Goal: Information Seeking & Learning: Learn about a topic

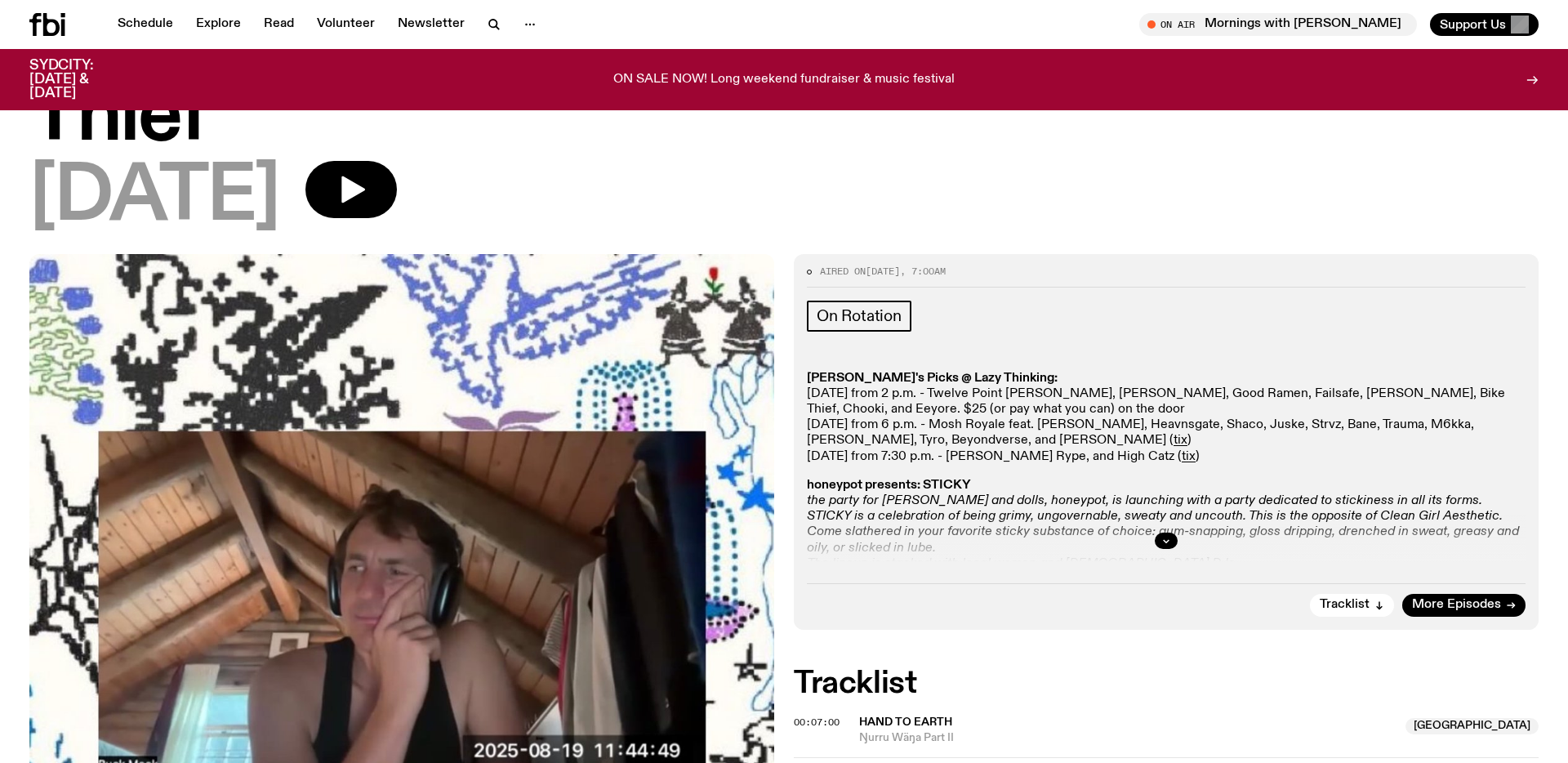
scroll to position [222, 0]
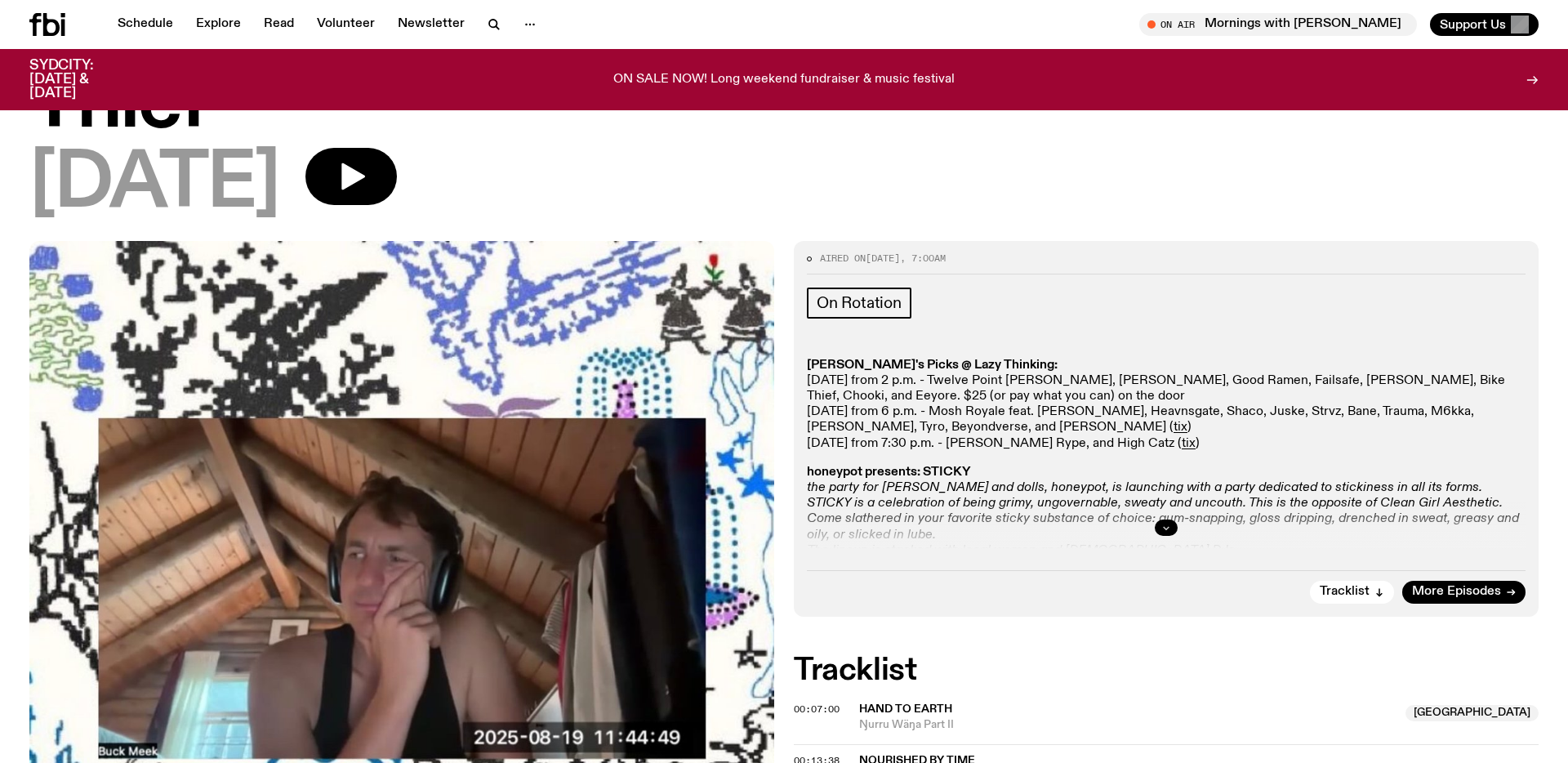
click at [1166, 530] on icon "button" at bounding box center [1166, 527] width 10 height 10
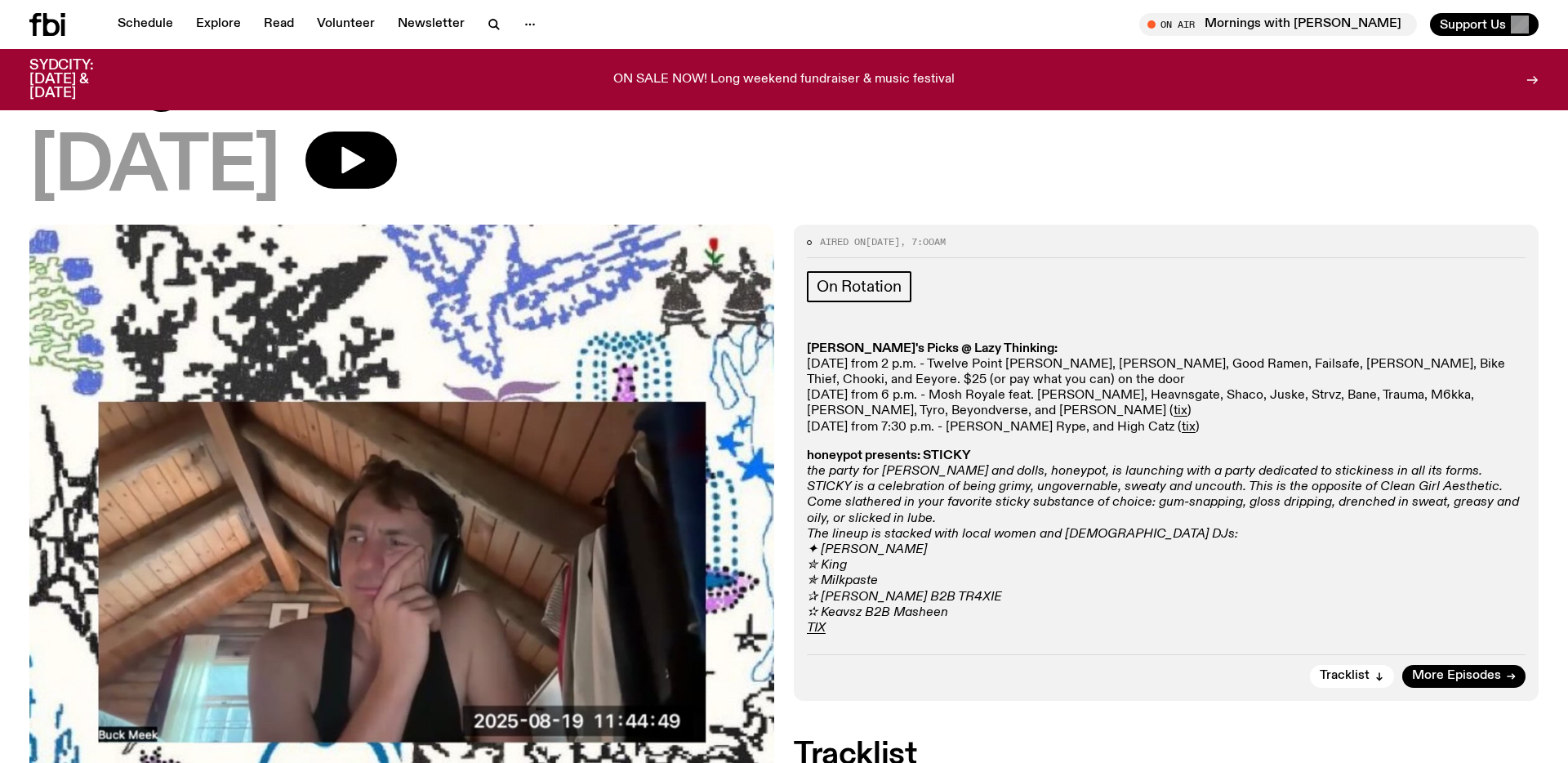
scroll to position [239, 0]
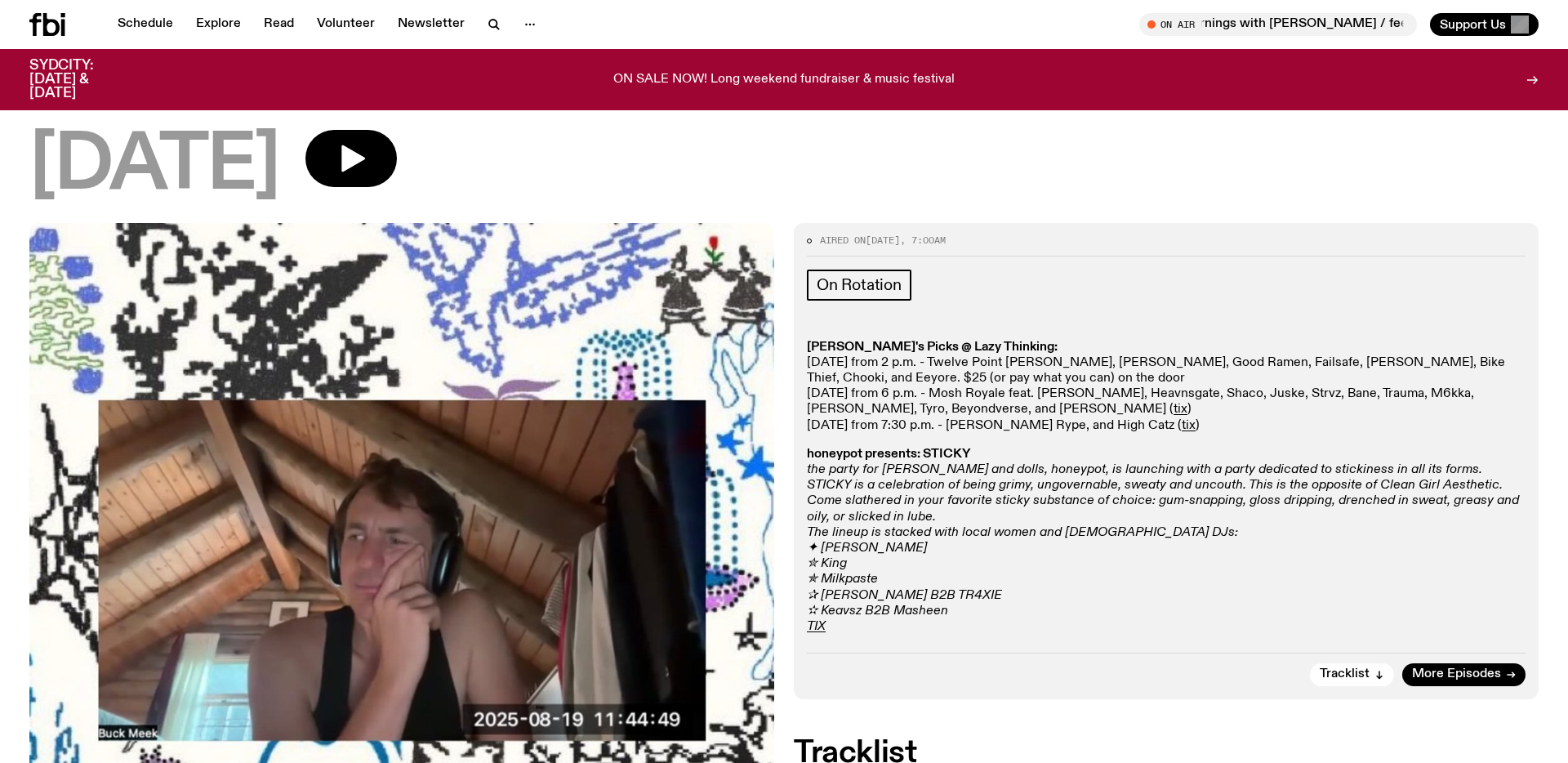
click at [1042, 396] on p "[PERSON_NAME]'s Picks @ Lazy Thinking: [DATE] from 2 p.m. - Twelve Point [PERSO…" at bounding box center [1166, 387] width 718 height 94
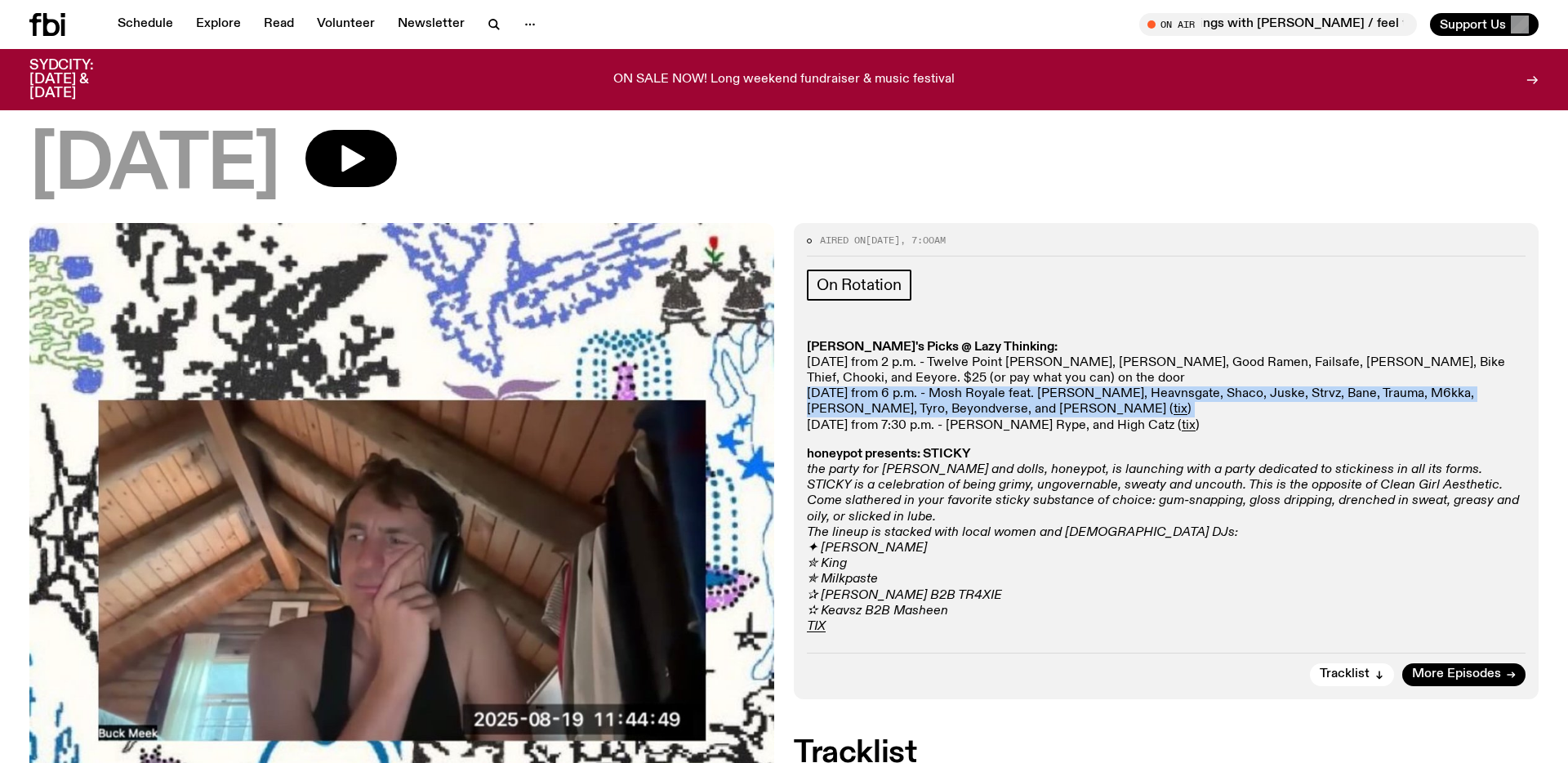
click at [1061, 398] on p "[PERSON_NAME]'s Picks @ Lazy Thinking: [DATE] from 2 p.m. - Twelve Point [PERSO…" at bounding box center [1166, 387] width 718 height 94
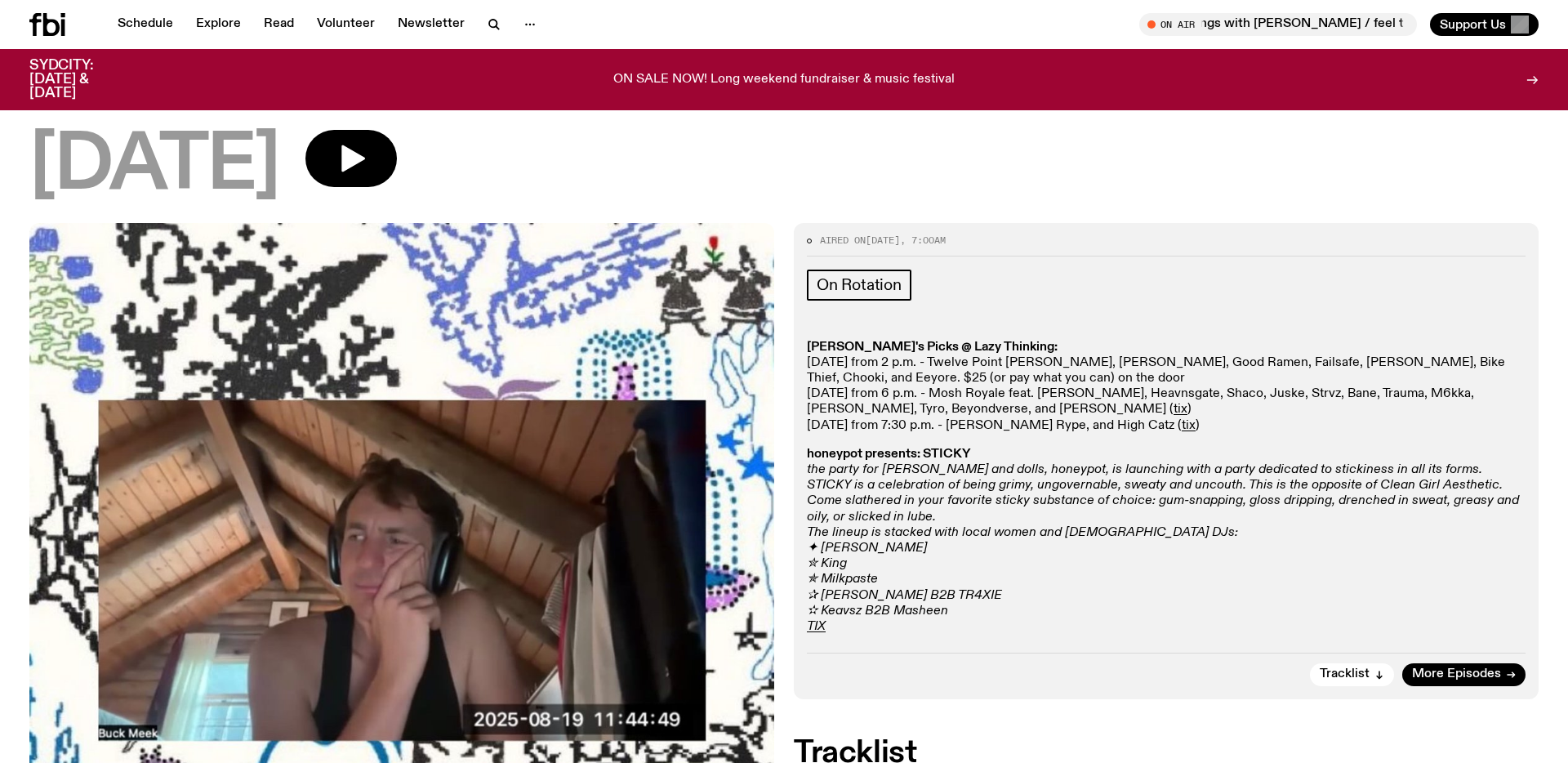
click at [1061, 398] on p "[PERSON_NAME]'s Picks @ Lazy Thinking: [DATE] from 2 p.m. - Twelve Point [PERSO…" at bounding box center [1166, 387] width 718 height 94
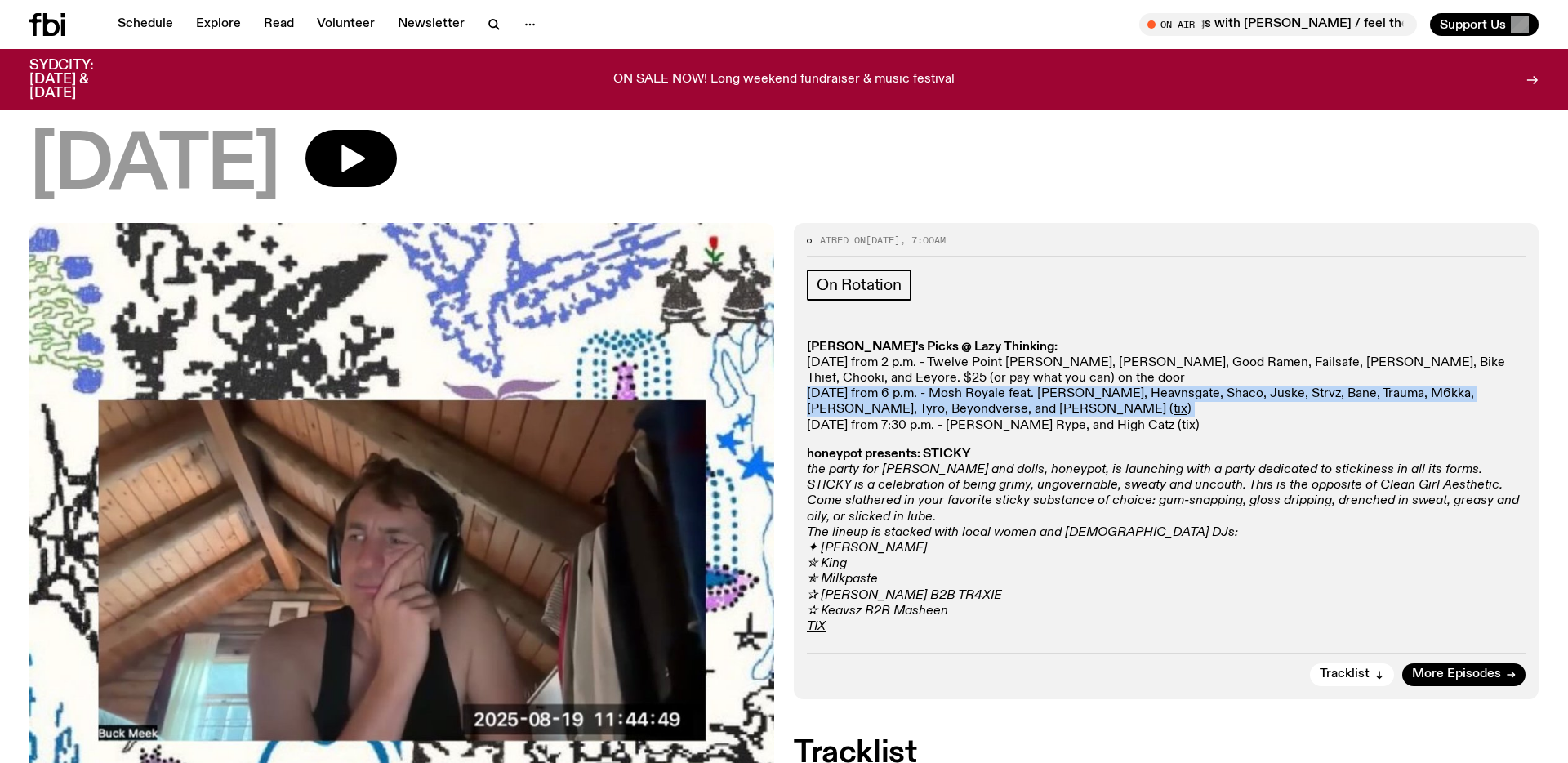
click at [1067, 408] on p "[PERSON_NAME]'s Picks @ Lazy Thinking: [DATE] from 2 p.m. - Twelve Point [PERSO…" at bounding box center [1166, 387] width 718 height 94
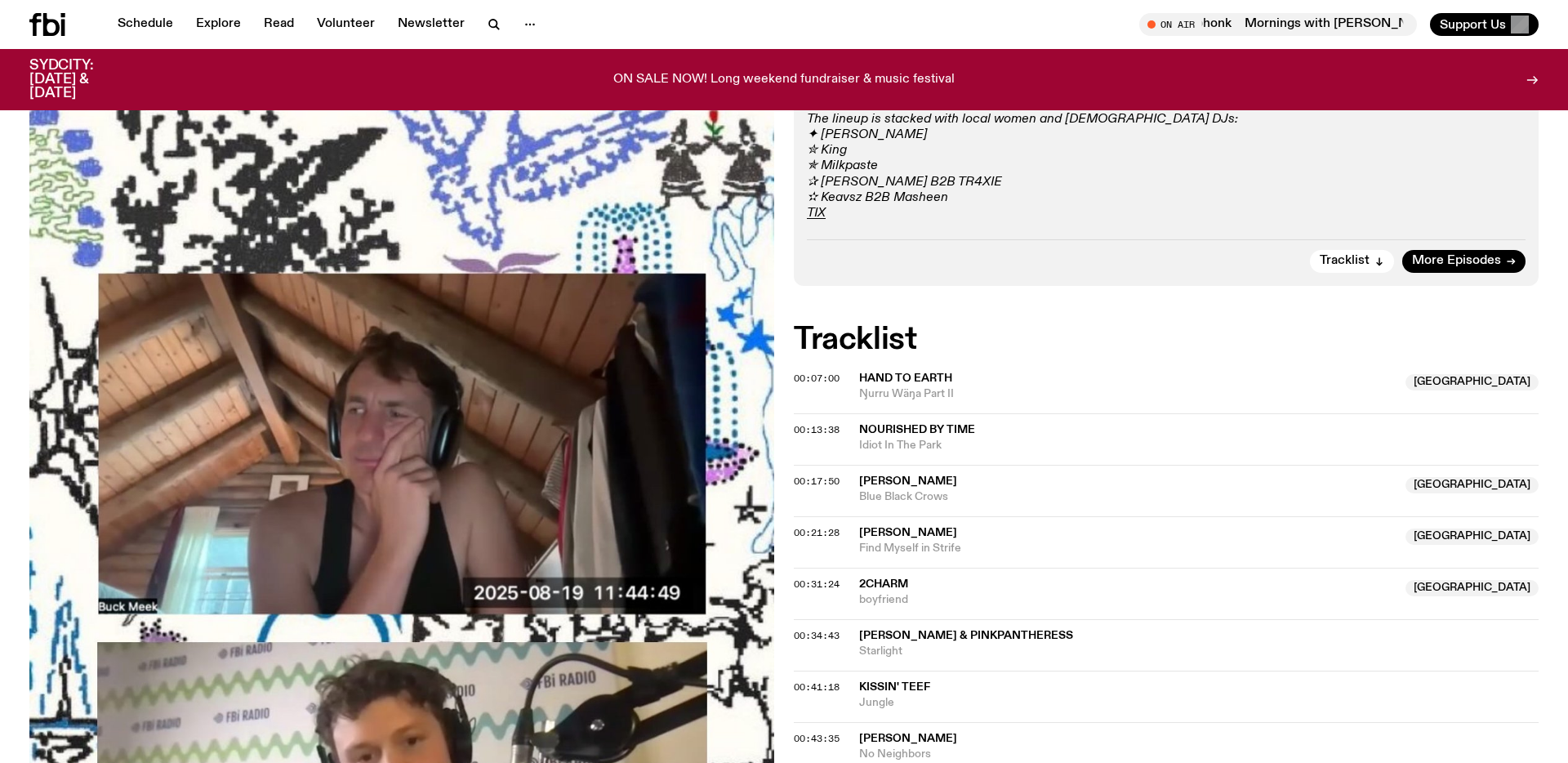
scroll to position [652, 0]
